Goal: Task Accomplishment & Management: Manage account settings

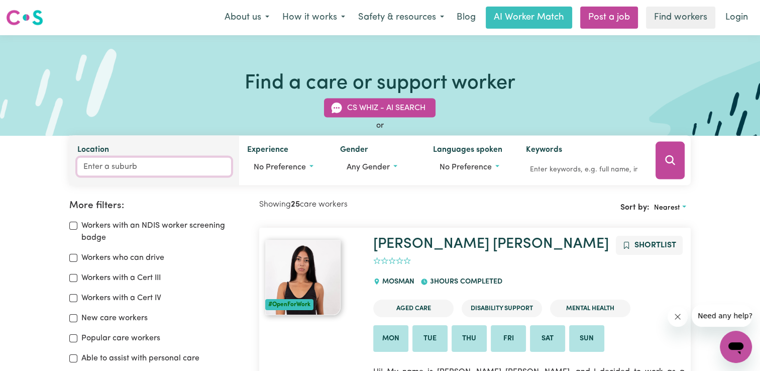
click at [123, 169] on input "Location" at bounding box center [154, 167] width 154 height 18
paste input "Southbank"
type input "Southbank"
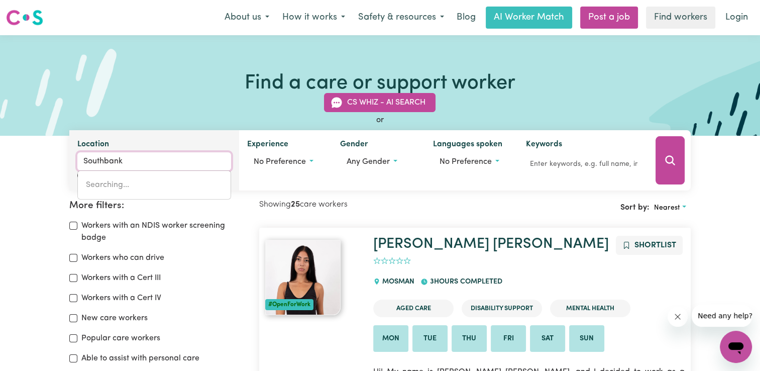
type input "Southbank, Victoria, 3006"
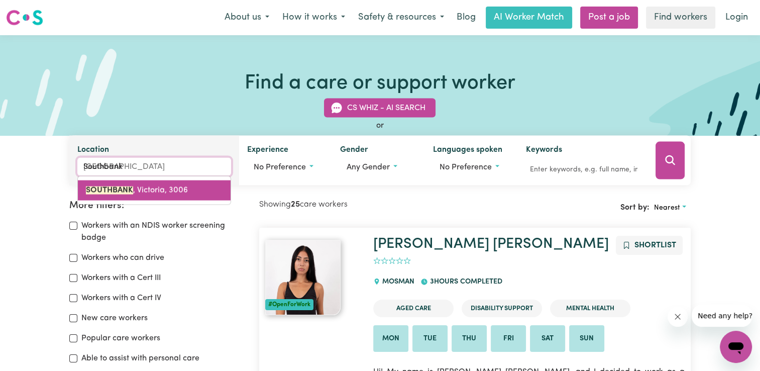
click at [158, 192] on span "SOUTHBANK , Victoria, 3006" at bounding box center [137, 190] width 102 height 8
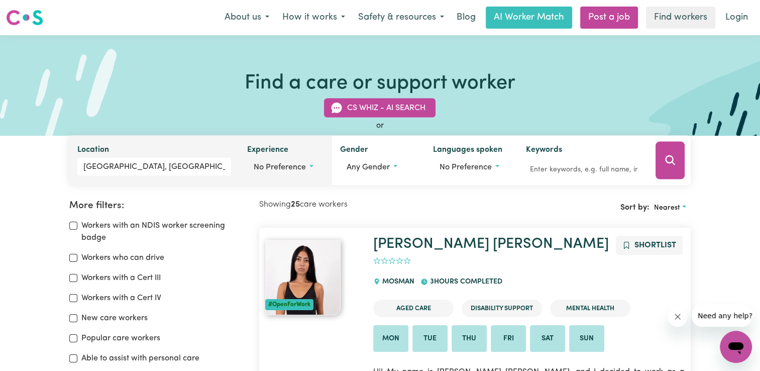
click at [287, 170] on span "No preference" at bounding box center [280, 167] width 52 height 8
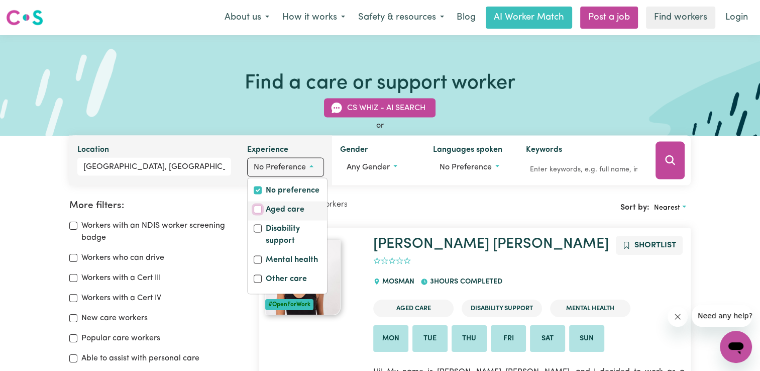
click at [260, 210] on input "Aged care" at bounding box center [258, 209] width 8 height 8
checkbox input "true"
checkbox input "false"
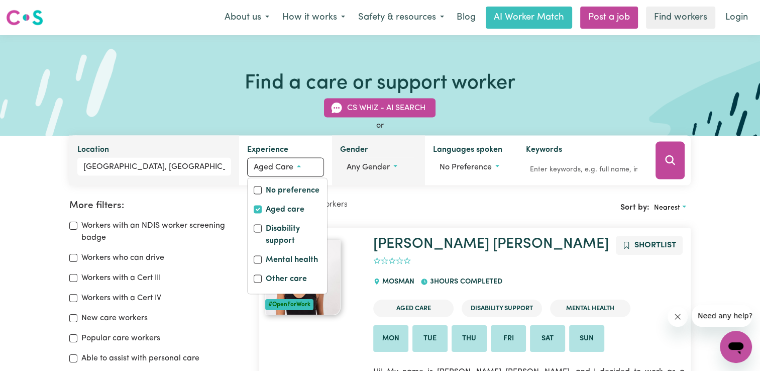
click at [377, 174] on button "Any gender" at bounding box center [378, 167] width 77 height 19
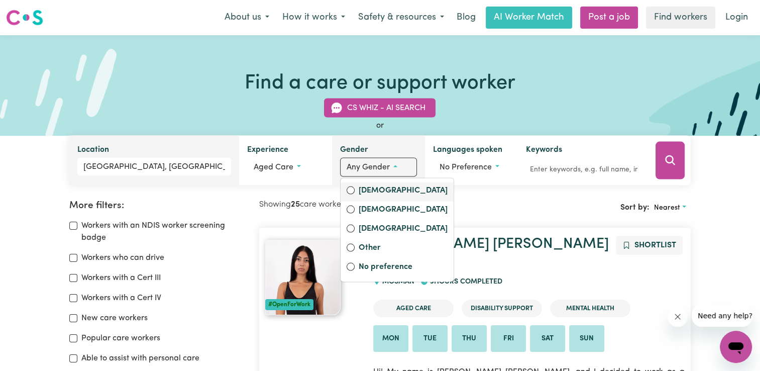
click at [357, 192] on div "Female" at bounding box center [396, 191] width 101 height 14
click at [350, 190] on input "Female" at bounding box center [350, 190] width 8 height 8
radio input "true"
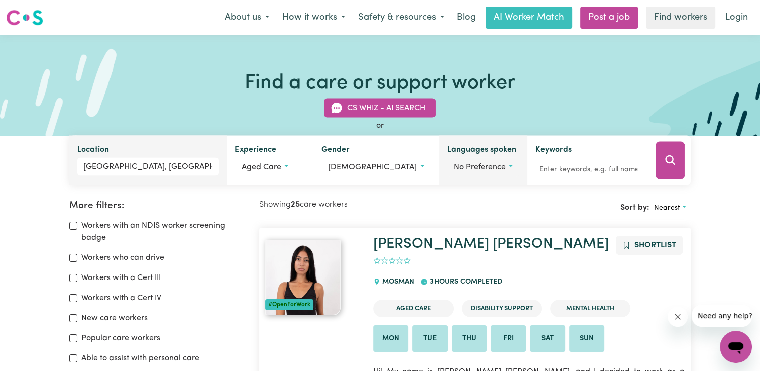
click at [379, 161] on button "No preference" at bounding box center [483, 167] width 72 height 19
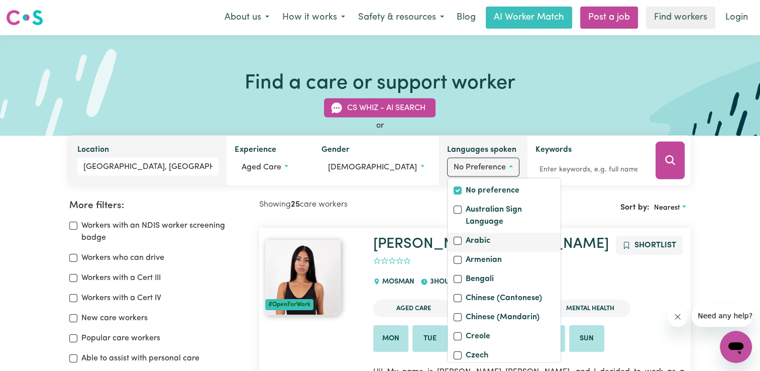
scroll to position [50, 0]
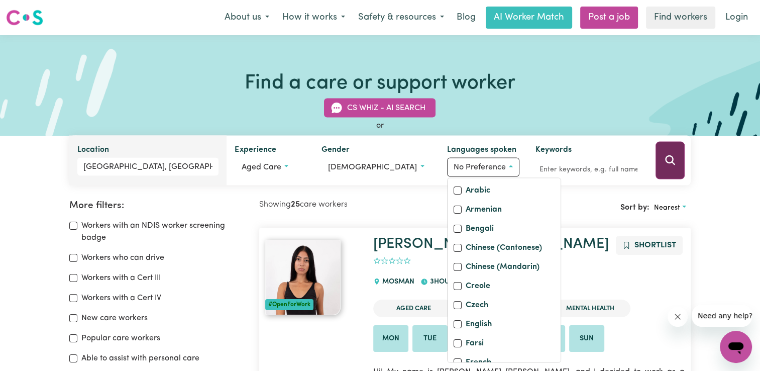
click at [379, 161] on icon "Search" at bounding box center [670, 160] width 12 height 12
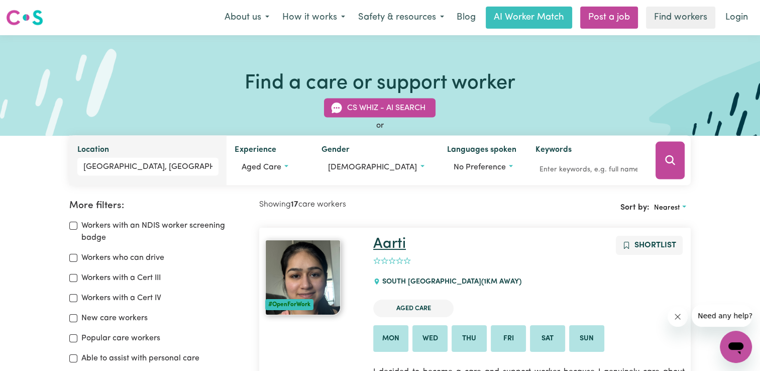
click at [379, 245] on link "Aarti" at bounding box center [389, 243] width 33 height 15
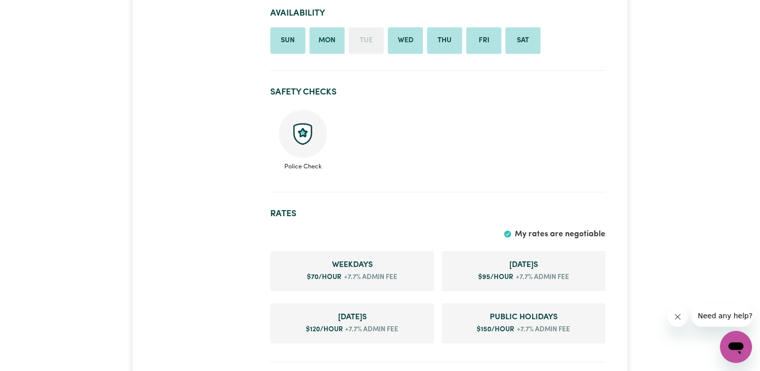
scroll to position [653, 0]
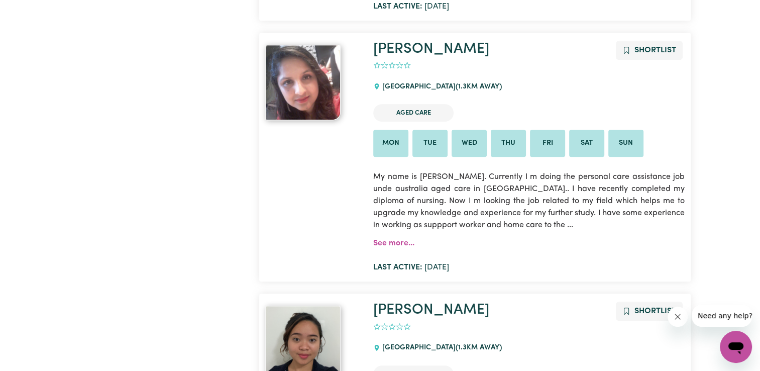
scroll to position [569, 0]
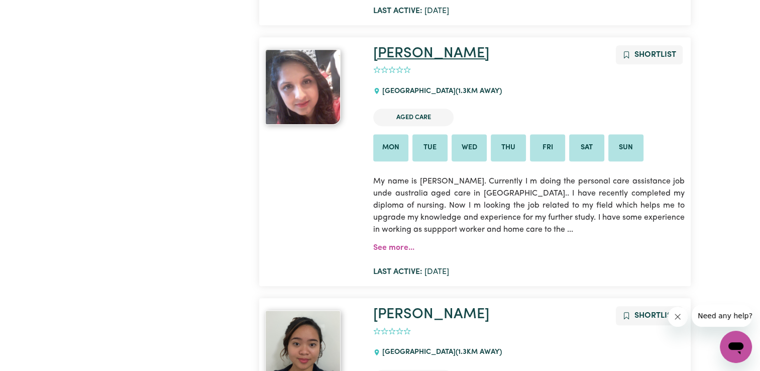
click at [379, 56] on link "Sangita" at bounding box center [431, 53] width 116 height 15
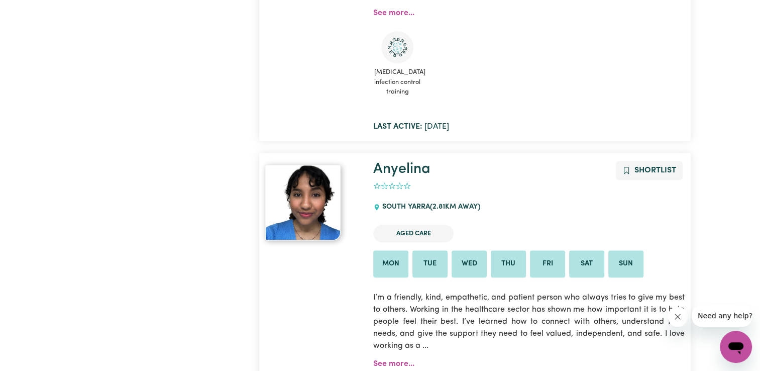
scroll to position [1071, 0]
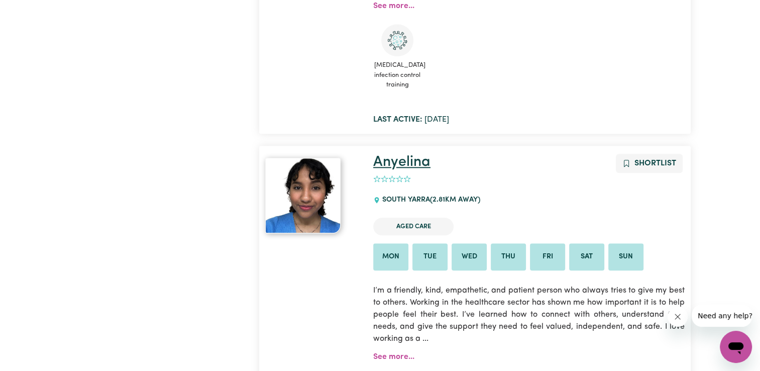
click at [379, 167] on link "Anyelina" at bounding box center [401, 162] width 57 height 15
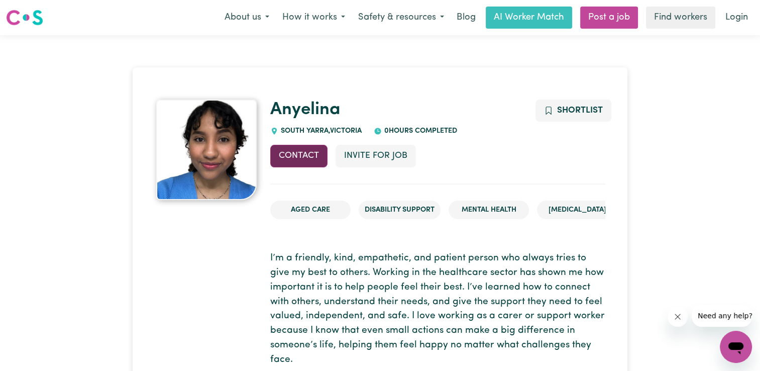
click at [310, 160] on button "Contact" at bounding box center [298, 156] width 57 height 22
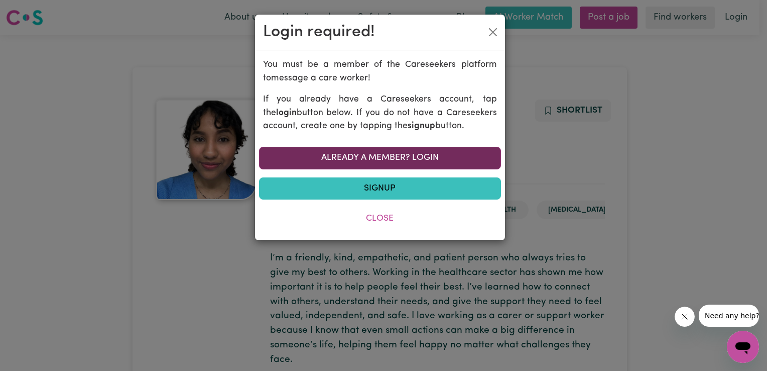
click at [341, 164] on link "Already a member? Login" at bounding box center [380, 158] width 242 height 22
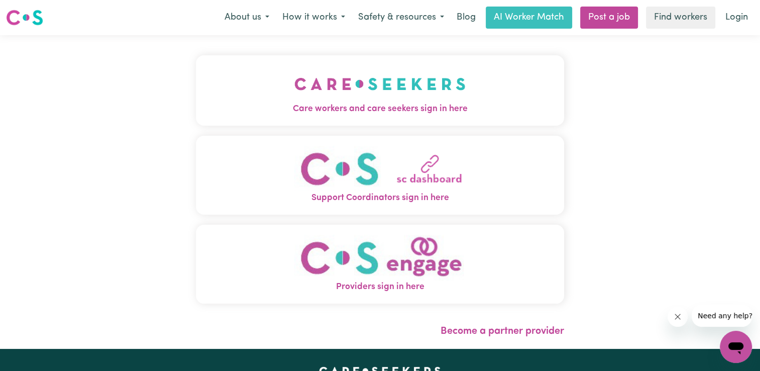
click at [353, 97] on img "Care workers and care seekers sign in here" at bounding box center [379, 83] width 171 height 37
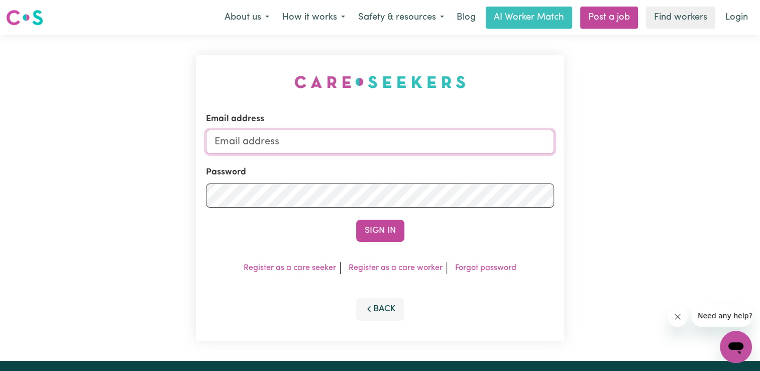
click at [293, 139] on input "Email address" at bounding box center [380, 142] width 348 height 24
type input "[DOMAIN_NAME][EMAIL_ADDRESS][DOMAIN_NAME]"
click at [356, 219] on button "Sign In" at bounding box center [380, 230] width 48 height 22
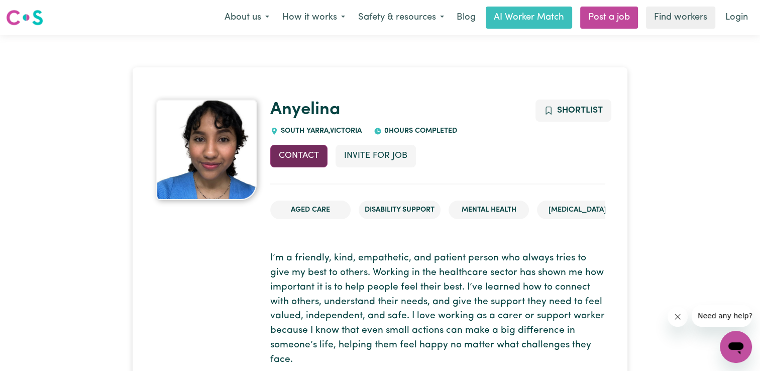
click at [294, 152] on button "Contact" at bounding box center [298, 156] width 57 height 22
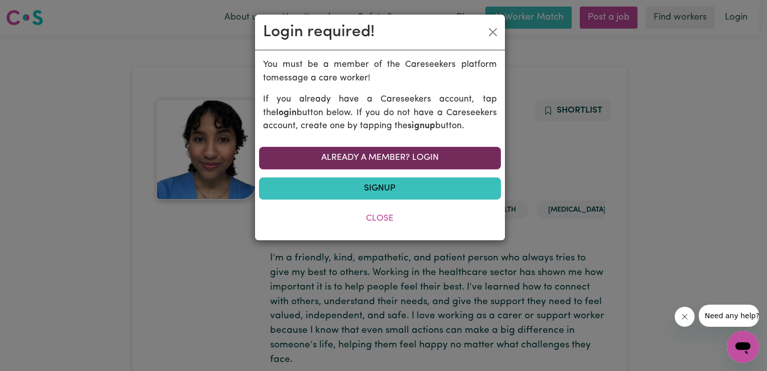
click at [337, 154] on link "Already a member? Login" at bounding box center [380, 158] width 242 height 22
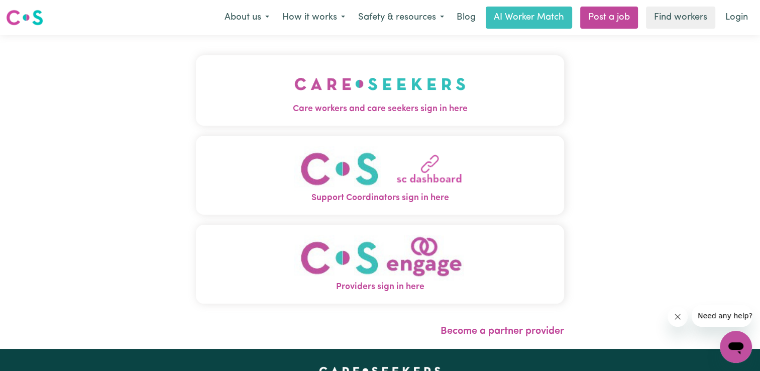
click at [379, 200] on span "Support Coordinators sign in here" at bounding box center [380, 197] width 368 height 13
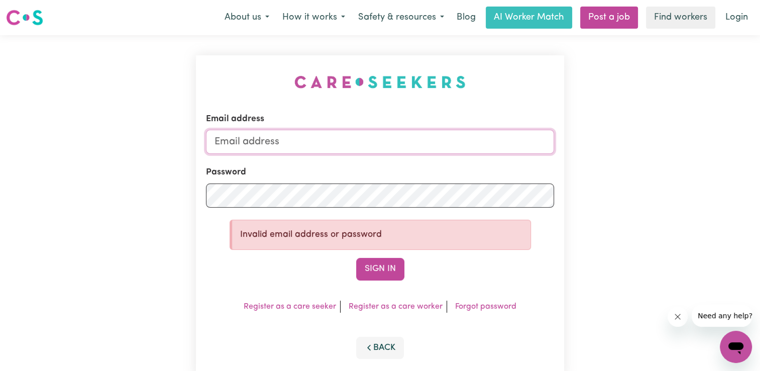
click at [335, 145] on input "Email address" at bounding box center [380, 142] width 348 height 24
type input "[DOMAIN_NAME][EMAIL_ADDRESS][DOMAIN_NAME]"
click at [356, 258] on button "Sign In" at bounding box center [380, 269] width 48 height 22
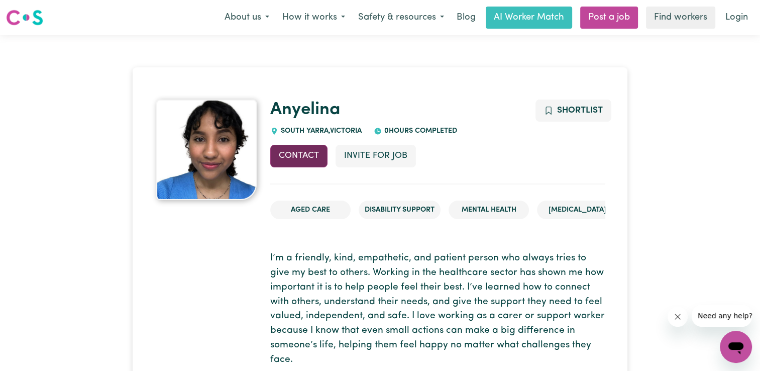
click at [295, 161] on button "Contact" at bounding box center [298, 156] width 57 height 22
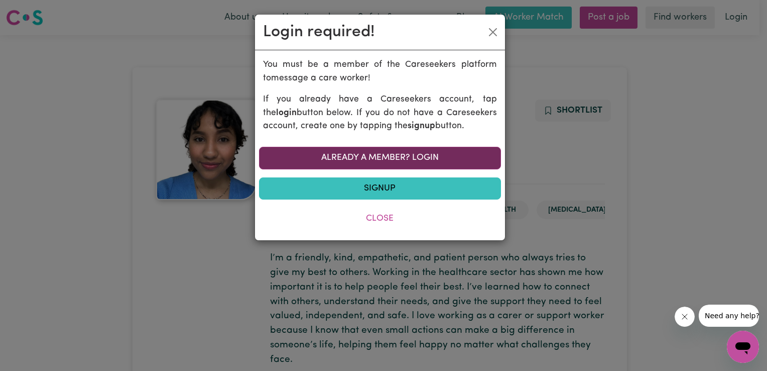
click at [348, 158] on link "Already a member? Login" at bounding box center [380, 158] width 242 height 22
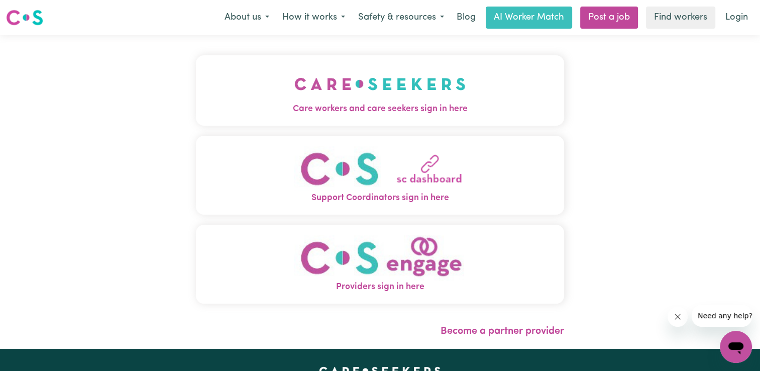
click at [350, 261] on img "Providers sign in here" at bounding box center [379, 257] width 171 height 46
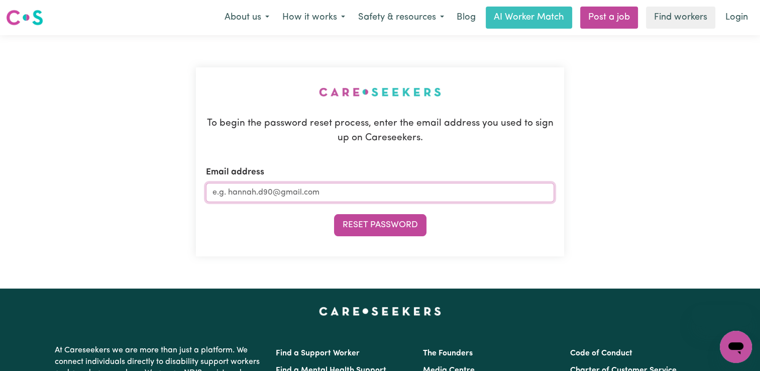
click at [255, 195] on input "Email address" at bounding box center [380, 192] width 348 height 19
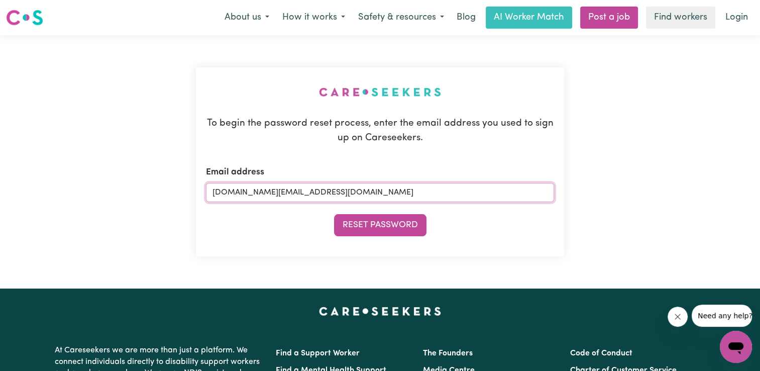
type input "[DOMAIN_NAME][EMAIL_ADDRESS][DOMAIN_NAME]"
click at [334, 214] on button "Reset Password" at bounding box center [380, 225] width 92 height 22
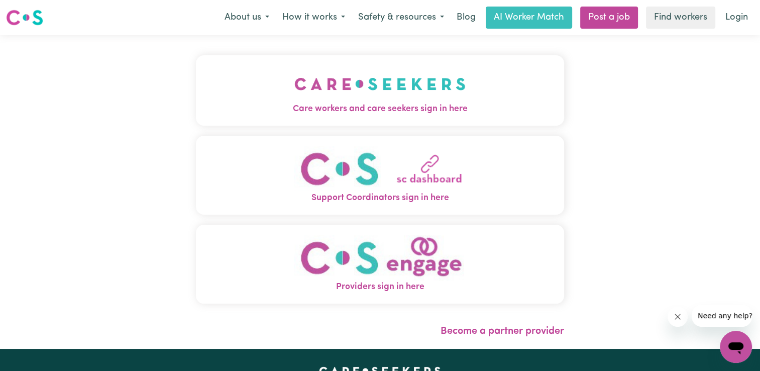
click at [414, 182] on img "Support Coordinators sign in here" at bounding box center [379, 169] width 171 height 46
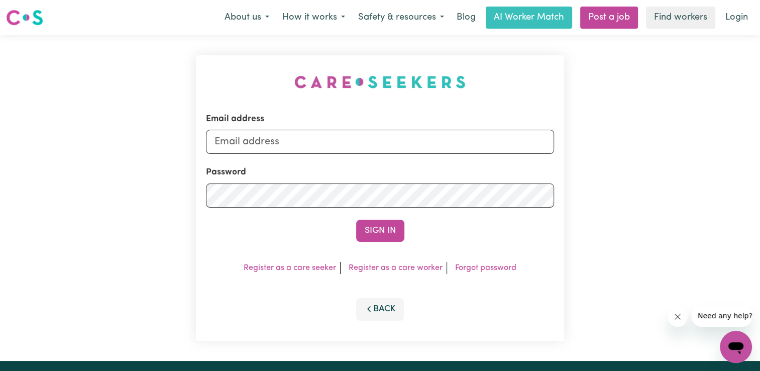
click at [485, 274] on div "Email address Password Sign In Register as a care seeker Register as a care wor…" at bounding box center [380, 197] width 368 height 285
click at [486, 268] on link "Forgot password" at bounding box center [485, 268] width 61 height 8
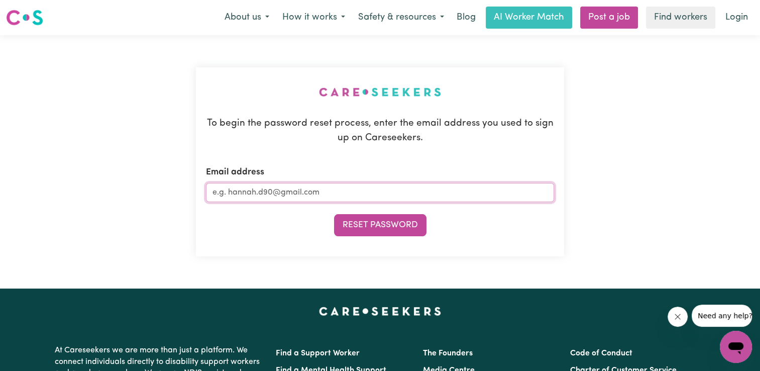
click at [299, 191] on input "Email address" at bounding box center [380, 192] width 348 height 19
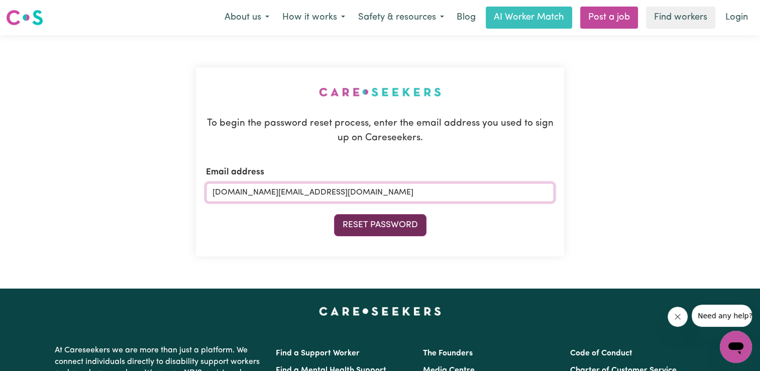
type input "[DOMAIN_NAME][EMAIL_ADDRESS][DOMAIN_NAME]"
click at [392, 224] on button "Reset Password" at bounding box center [380, 225] width 92 height 22
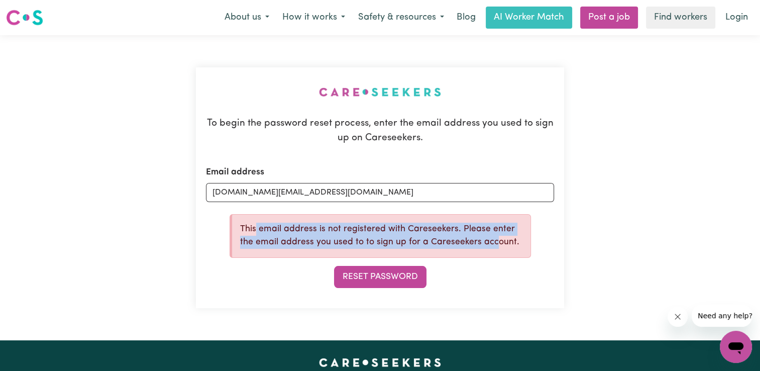
drag, startPoint x: 255, startPoint y: 230, endPoint x: 490, endPoint y: 238, distance: 234.6
click at [490, 238] on p "This email address is not registered with Careseekers. Please enter the email a…" at bounding box center [381, 235] width 282 height 27
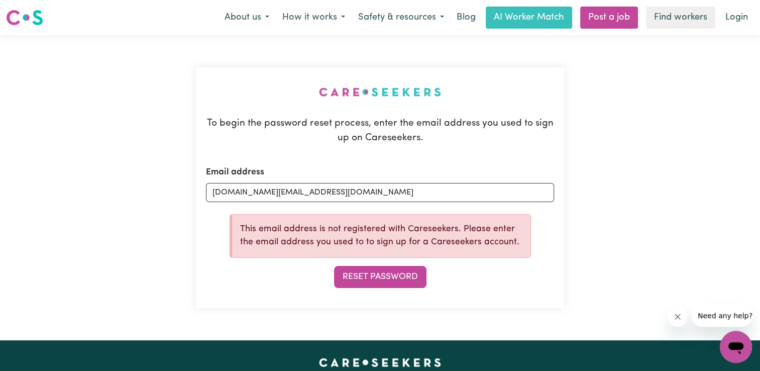
drag, startPoint x: 490, startPoint y: 238, endPoint x: 549, endPoint y: 244, distance: 59.5
click at [549, 244] on form "Email address [DOMAIN_NAME][EMAIL_ADDRESS][DOMAIN_NAME] This email address is n…" at bounding box center [380, 227] width 348 height 123
